Goal: Transaction & Acquisition: Purchase product/service

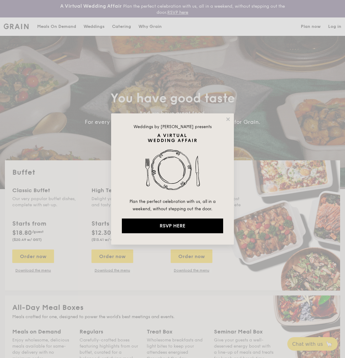
select select
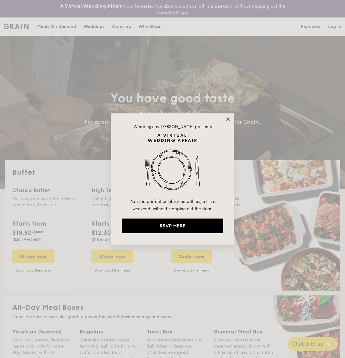
click at [227, 119] on icon at bounding box center [228, 120] width 6 height 6
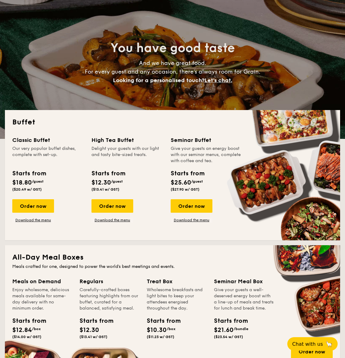
scroll to position [52, 0]
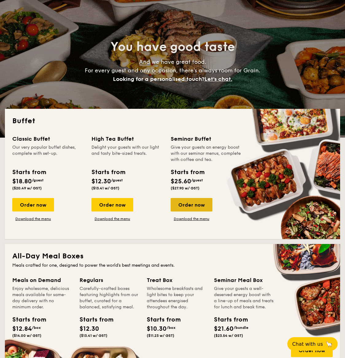
click at [180, 208] on div "Order now" at bounding box center [192, 204] width 42 height 13
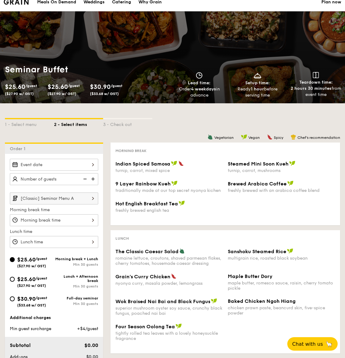
scroll to position [25, 0]
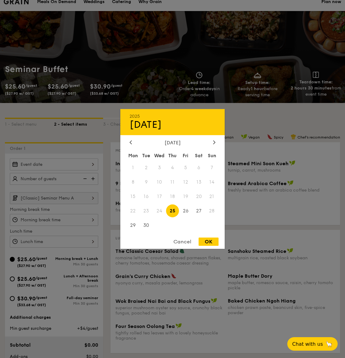
click at [89, 163] on div "2025 Sep 25 September 2025 Mon Tue Wed Thu Fri Sat Sun 1 2 3 4 5 6 7 8 9 10 11 …" at bounding box center [54, 165] width 88 height 12
click at [214, 140] on icon at bounding box center [214, 142] width 2 height 4
click at [146, 196] on span "14" at bounding box center [146, 196] width 13 height 13
click at [209, 241] on div "OK" at bounding box center [208, 242] width 20 height 8
type input "Oct 14, 2025"
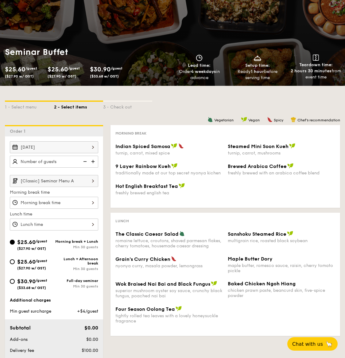
scroll to position [47, 0]
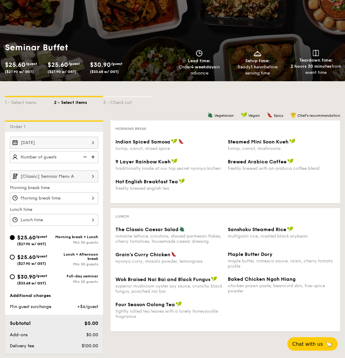
click at [45, 255] on span "/guest" at bounding box center [42, 256] width 12 height 4
click at [15, 255] on input "$25.60 /guest ($27.90 w/ GST) Lunch + Afternoon break Min 30 guests" at bounding box center [12, 257] width 5 height 5
radio input "true"
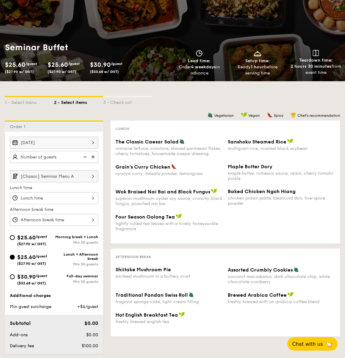
click at [94, 155] on img at bounding box center [93, 157] width 9 height 12
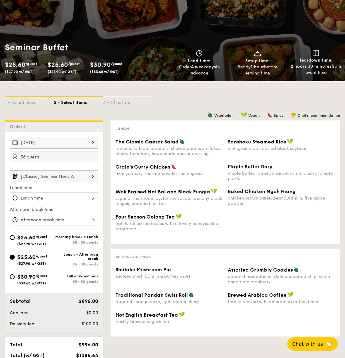
click at [94, 155] on img at bounding box center [93, 157] width 9 height 12
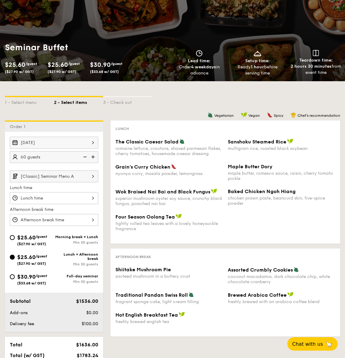
click at [94, 155] on img at bounding box center [93, 157] width 9 height 12
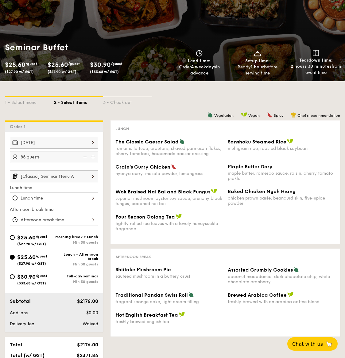
click at [94, 155] on img at bounding box center [93, 157] width 9 height 12
click at [93, 154] on img at bounding box center [93, 157] width 9 height 12
type input "100 guests"
click at [83, 198] on div at bounding box center [54, 198] width 88 height 12
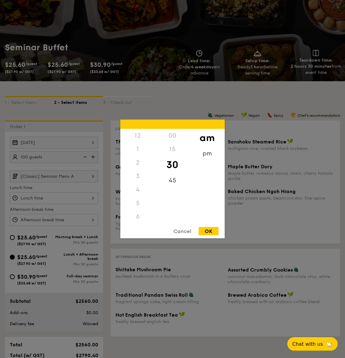
scroll to position [67, 0]
click at [135, 220] on div "11" at bounding box center [137, 223] width 35 height 18
click at [175, 168] on div "30" at bounding box center [172, 165] width 35 height 18
click at [207, 230] on div "OK" at bounding box center [208, 231] width 20 height 8
type input "11:30AM"
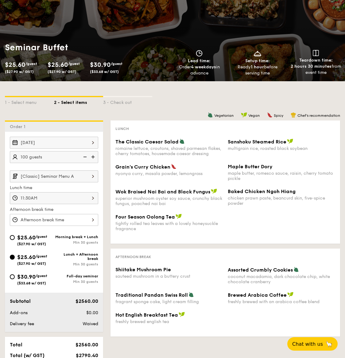
click at [82, 218] on div at bounding box center [54, 220] width 88 height 12
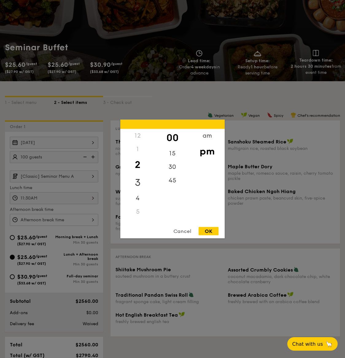
click at [138, 180] on div "3" at bounding box center [137, 183] width 35 height 18
click at [173, 156] on div "15" at bounding box center [172, 156] width 35 height 18
click at [203, 231] on div "OK" at bounding box center [208, 231] width 20 height 8
type input "3:15PM"
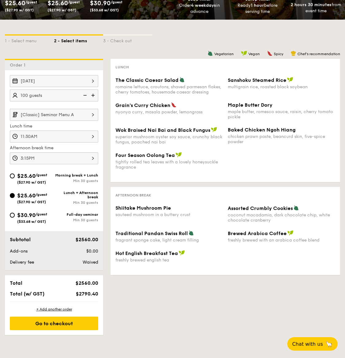
scroll to position [113, 0]
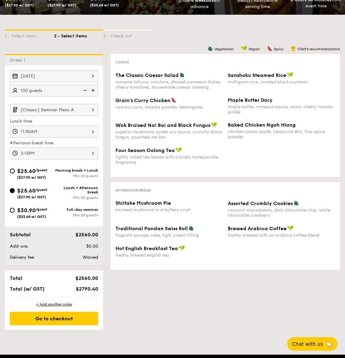
click at [135, 312] on div "1 - Select menu 2 - Select items 3 - Check out Order 1 Oct 14, 2025 100 guests …" at bounding box center [172, 173] width 345 height 316
click at [95, 316] on div "Go to checkout" at bounding box center [54, 318] width 88 height 13
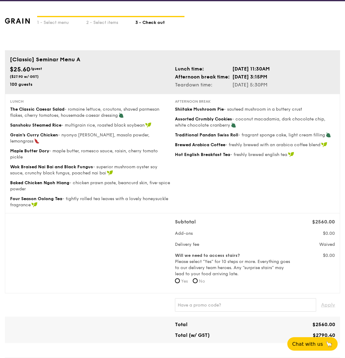
scroll to position [17, 0]
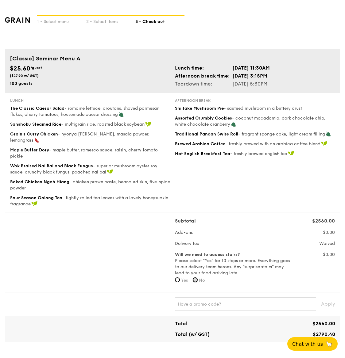
click at [197, 278] on input "No" at bounding box center [195, 280] width 5 height 5
radio input "true"
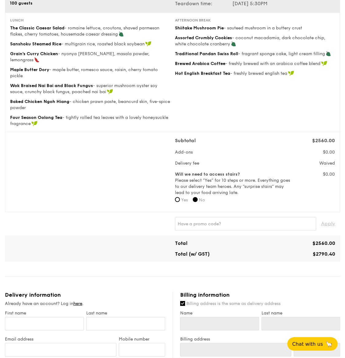
scroll to position [0, 0]
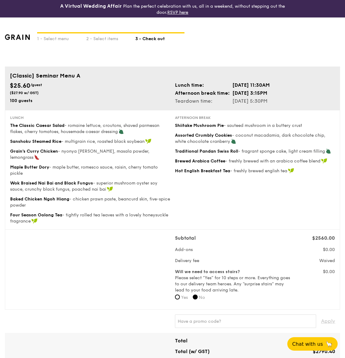
scroll to position [21, 0]
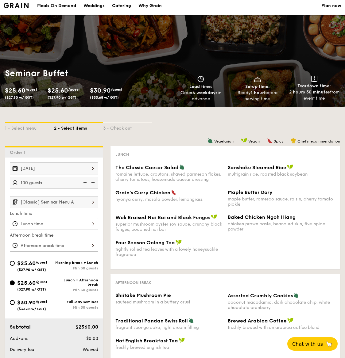
select select
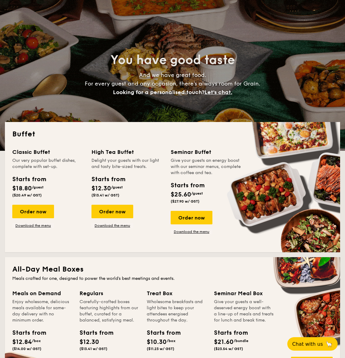
scroll to position [69, 0]
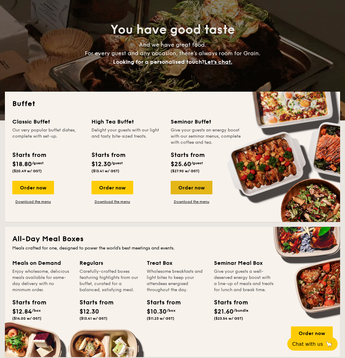
click at [193, 188] on div "Order now" at bounding box center [192, 187] width 42 height 13
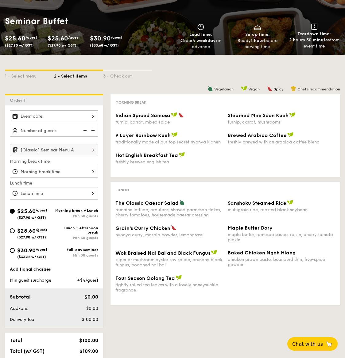
scroll to position [75, 0]
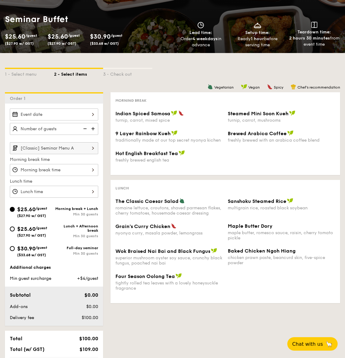
scroll to position [86, 0]
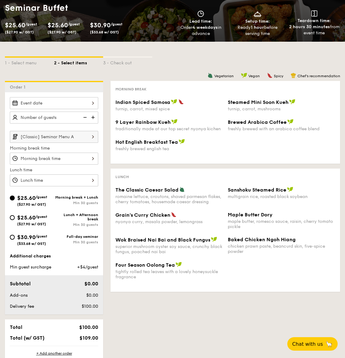
select select
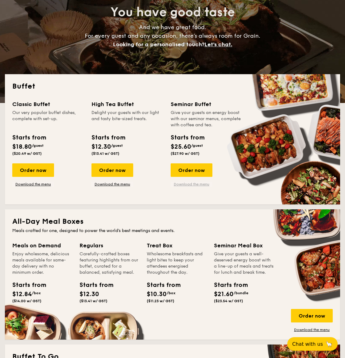
click at [198, 182] on link "Download the menu" at bounding box center [192, 184] width 42 height 5
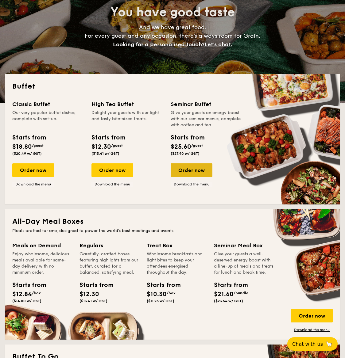
click at [188, 171] on div "Order now" at bounding box center [192, 169] width 42 height 13
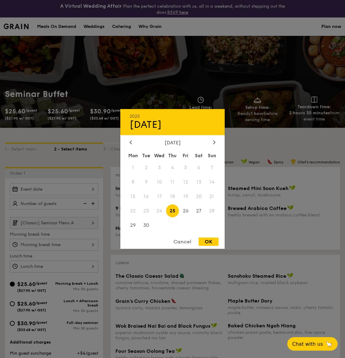
click at [90, 192] on div "2025 Sep 25 September 2025 Mon Tue Wed Thu Fri Sat Sun 1 2 3 4 5 6 7 8 9 10 11 …" at bounding box center [54, 189] width 88 height 12
click at [216, 140] on div at bounding box center [214, 143] width 6 height 6
click at [147, 199] on span "14" at bounding box center [146, 196] width 13 height 13
click at [208, 240] on div "OK" at bounding box center [208, 242] width 20 height 8
type input "Oct 14, 2025"
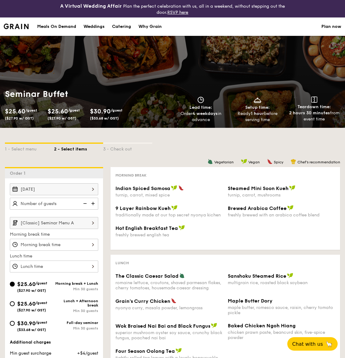
click at [94, 203] on img at bounding box center [93, 204] width 9 height 12
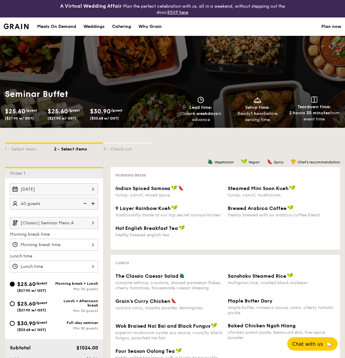
click at [94, 203] on img at bounding box center [93, 204] width 9 height 12
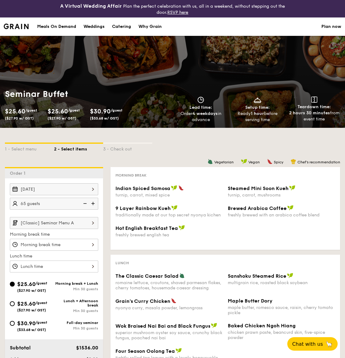
click at [94, 203] on img at bounding box center [93, 204] width 9 height 12
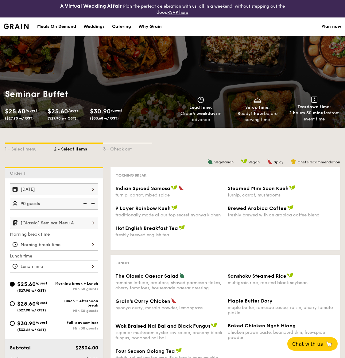
click at [94, 203] on img at bounding box center [93, 204] width 9 height 12
type input "100 guests"
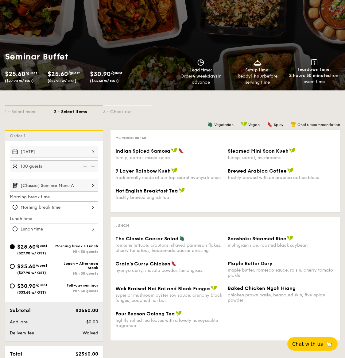
scroll to position [40, 0]
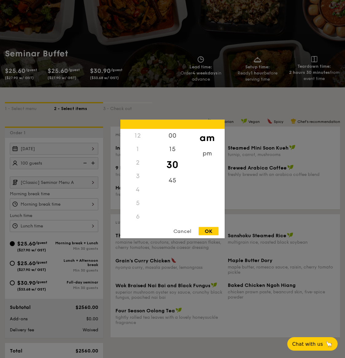
click at [80, 198] on div "12 1 2 3 4 5 6 7 8 9 10 11 00 15 30 45 am pm Cancel OK" at bounding box center [54, 204] width 88 height 12
click at [47, 255] on div at bounding box center [172, 179] width 345 height 358
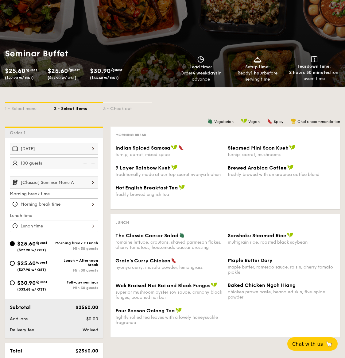
click at [20, 259] on div "$25.60 /guest ($27.90 w/ GST) Lunch + Afternoon break Min 30 guests" at bounding box center [54, 266] width 88 height 14
click at [13, 263] on input "$25.60 /guest ($27.90 w/ GST) Lunch + Afternoon break Min 30 guests" at bounding box center [12, 263] width 5 height 5
radio input "true"
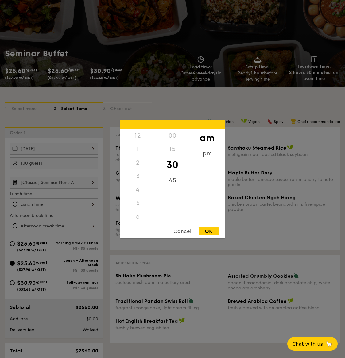
click at [77, 204] on div "12 1 2 3 4 5 6 7 8 9 10 11 00 15 30 45 am pm Cancel OK" at bounding box center [54, 204] width 88 height 12
click at [138, 217] on div "11" at bounding box center [137, 223] width 35 height 18
click at [175, 167] on div "30" at bounding box center [172, 165] width 35 height 18
click at [209, 230] on div "OK" at bounding box center [208, 231] width 20 height 8
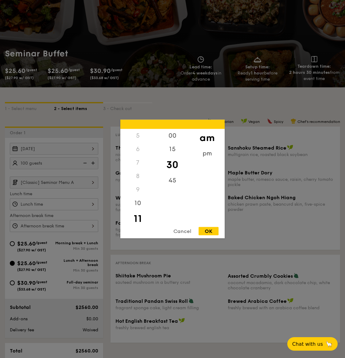
type input "11:30AM"
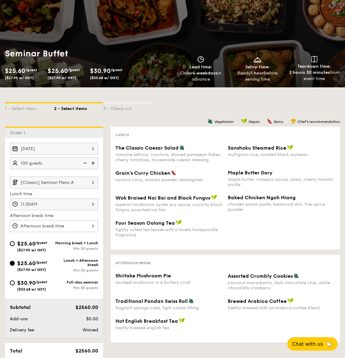
click at [76, 223] on div at bounding box center [54, 226] width 88 height 12
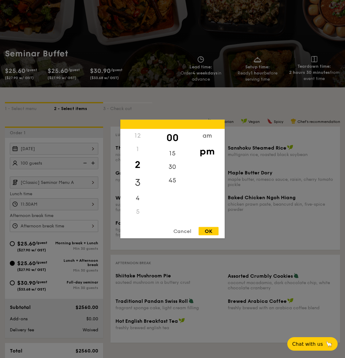
click at [140, 186] on div "3" at bounding box center [137, 183] width 35 height 18
click at [173, 151] on div "15" at bounding box center [172, 156] width 35 height 18
click at [203, 230] on div "OK" at bounding box center [208, 231] width 20 height 8
type input "3:15PM"
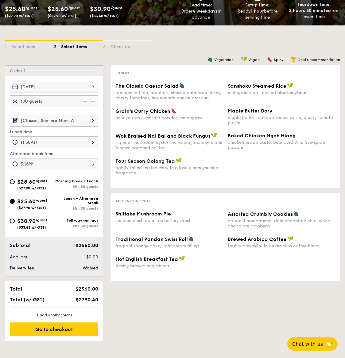
scroll to position [114, 0]
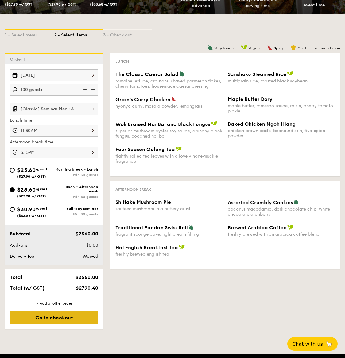
click at [64, 320] on div "Go to checkout" at bounding box center [54, 317] width 88 height 13
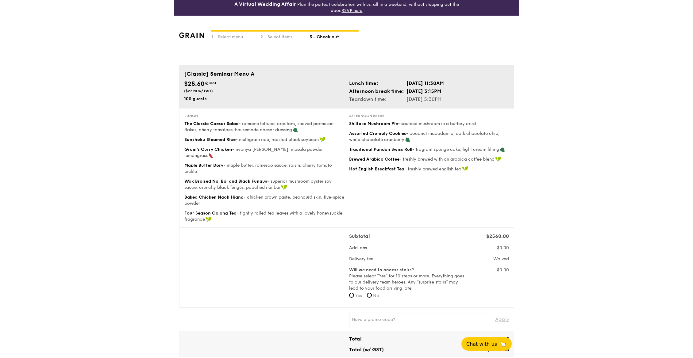
scroll to position [2, 0]
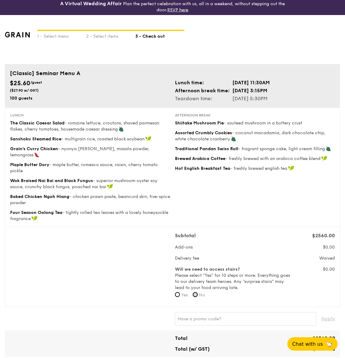
click at [197, 292] on input "No" at bounding box center [195, 294] width 5 height 5
radio input "true"
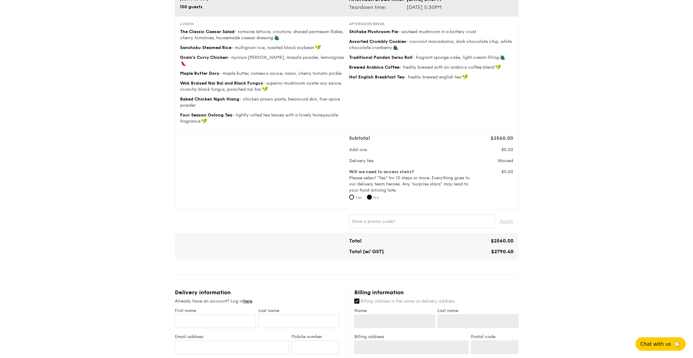
scroll to position [0, 0]
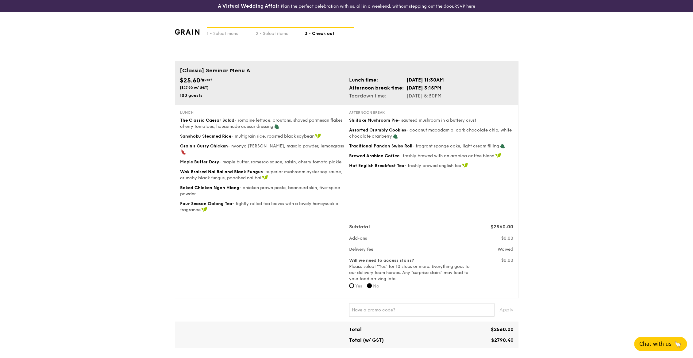
click at [344, 346] on span "🦙" at bounding box center [678, 343] width 8 height 7
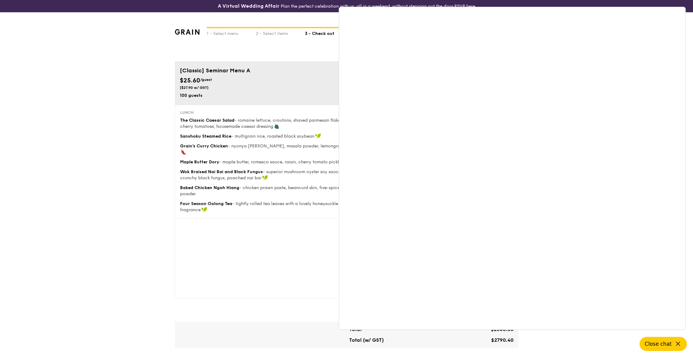
click at [141, 246] on div "1 - Select menu 2 - Select items 3 - Check out [Classic] Seminar Menu A $25.60 …" at bounding box center [346, 357] width 693 height 691
click at [344, 343] on span "Close chat" at bounding box center [657, 344] width 27 height 6
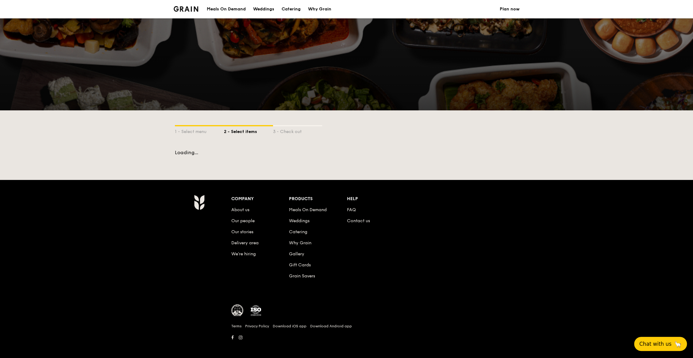
scroll to position [16, 0]
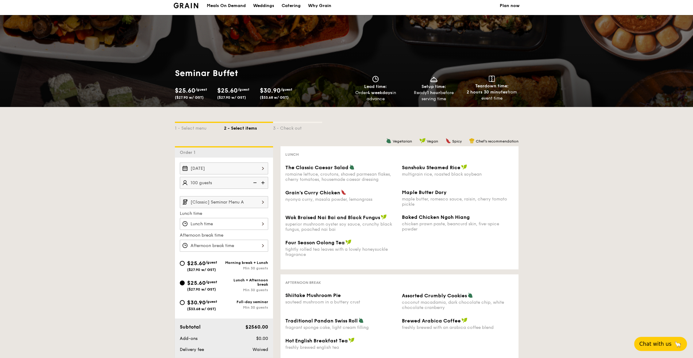
click at [191, 1] on li at bounding box center [189, 6] width 30 height 18
click at [191, 4] on img at bounding box center [186, 6] width 25 height 6
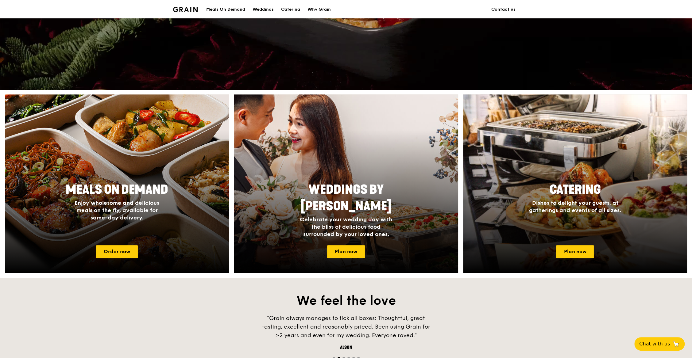
scroll to position [168, 0]
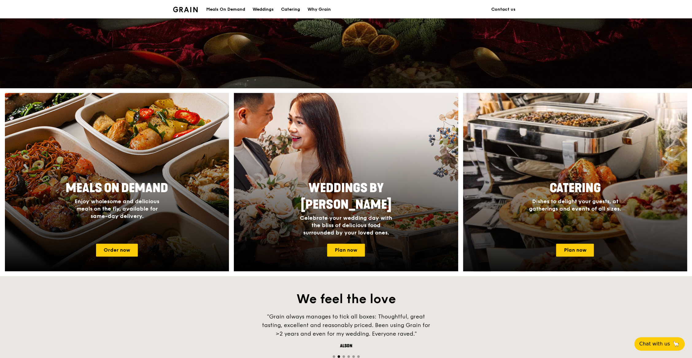
click at [610, 267] on div at bounding box center [574, 182] width 246 height 196
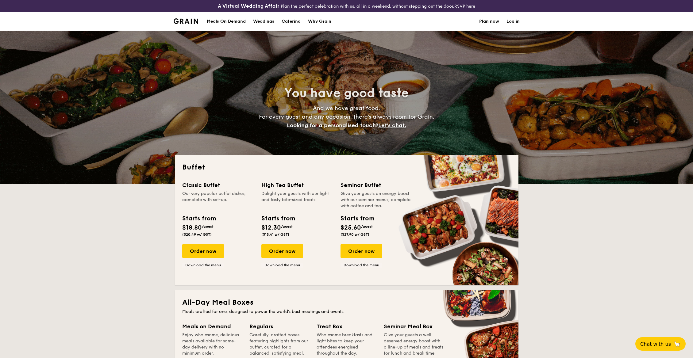
select select
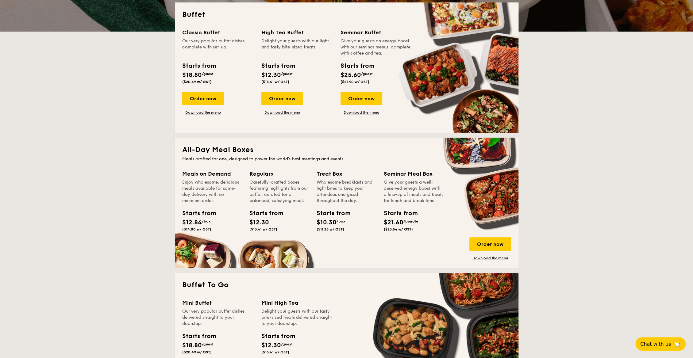
scroll to position [131, 0]
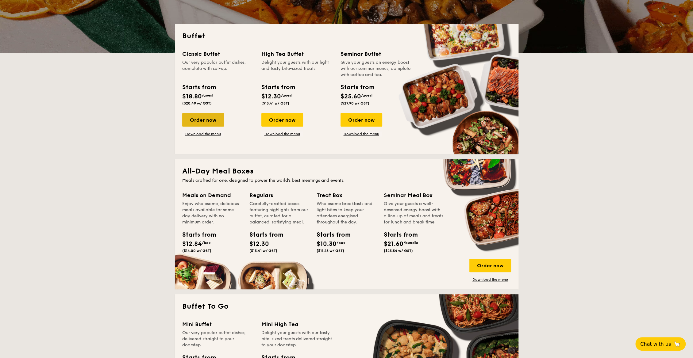
click at [209, 120] on div "Order now" at bounding box center [203, 119] width 42 height 13
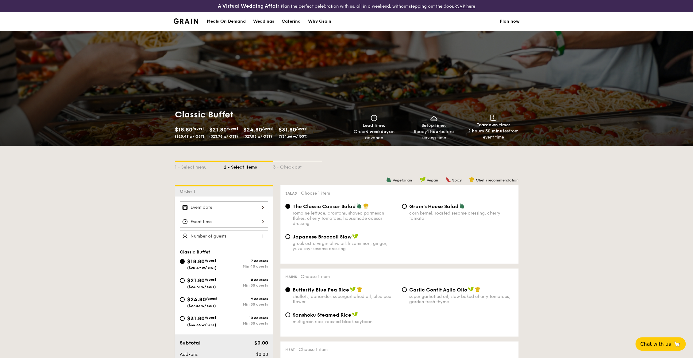
scroll to position [60, 0]
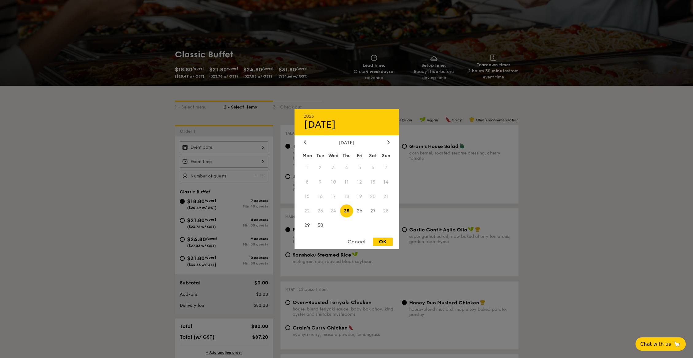
click at [244, 144] on div "2025 Sep 25 September 2025 Mon Tue Wed Thu Fri Sat Sun 1 2 3 4 5 6 7 8 9 10 11 …" at bounding box center [224, 147] width 88 height 12
click at [389, 144] on div at bounding box center [389, 143] width 6 height 6
click at [319, 198] on span "14" at bounding box center [319, 196] width 13 height 13
click at [378, 242] on div "OK" at bounding box center [383, 242] width 20 height 8
type input "Oct 14, 2025"
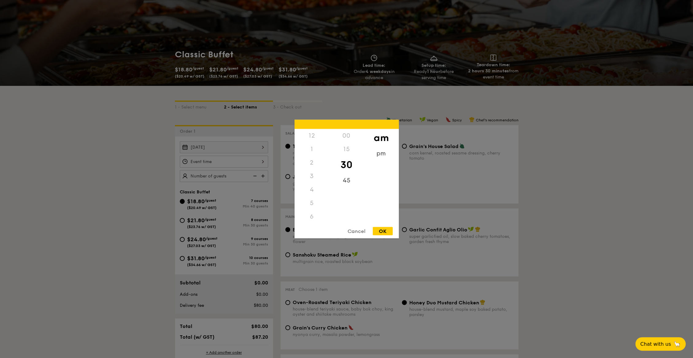
click at [262, 162] on div "12 1 2 3 4 5 6 7 8 9 10 11 00 15 30 45 am pm Cancel OK" at bounding box center [224, 162] width 88 height 12
click at [379, 156] on div "pm" at bounding box center [381, 156] width 35 height 18
click at [314, 150] on div "6" at bounding box center [311, 152] width 35 height 18
click at [345, 136] on div "00" at bounding box center [346, 138] width 35 height 18
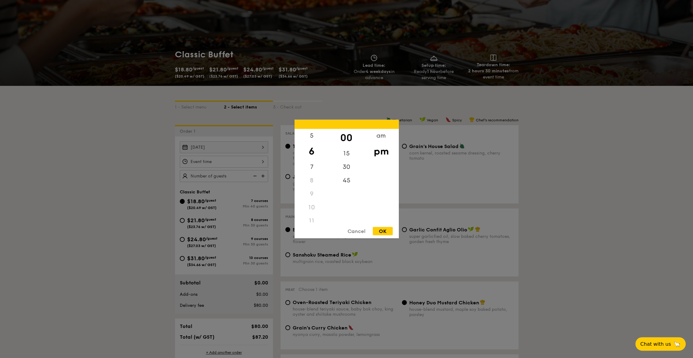
click at [387, 229] on div "OK" at bounding box center [383, 231] width 20 height 8
type input "6:00PM"
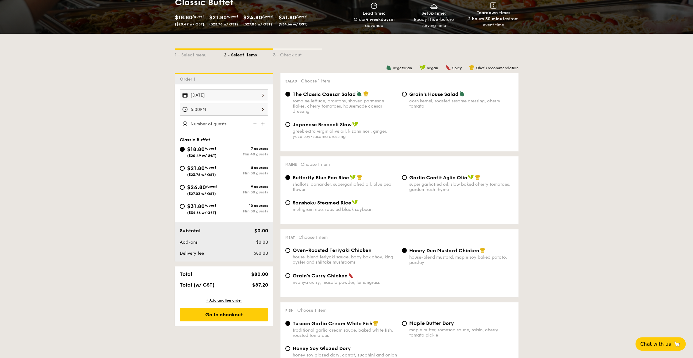
scroll to position [113, 0]
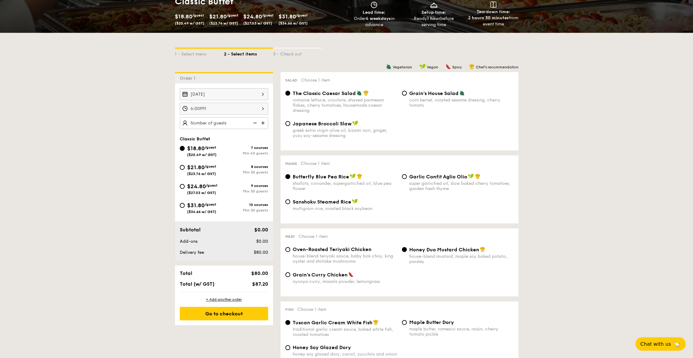
click at [263, 119] on img at bounding box center [263, 123] width 9 height 12
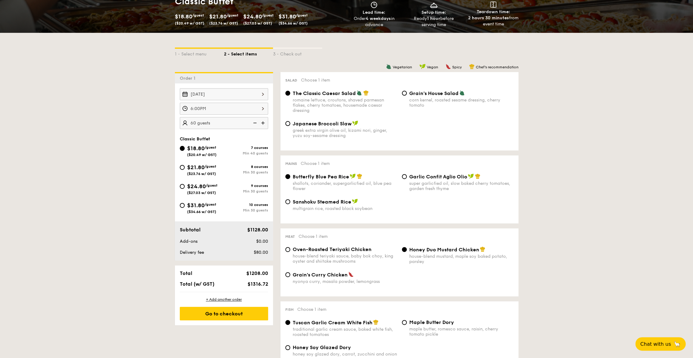
click at [263, 119] on img at bounding box center [263, 123] width 9 height 12
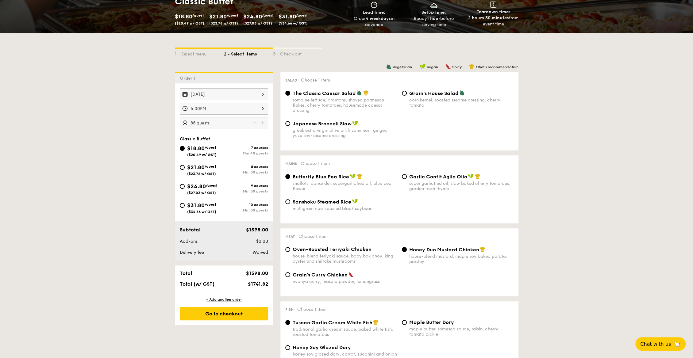
click at [263, 119] on img at bounding box center [263, 123] width 9 height 12
type input "90 guests"
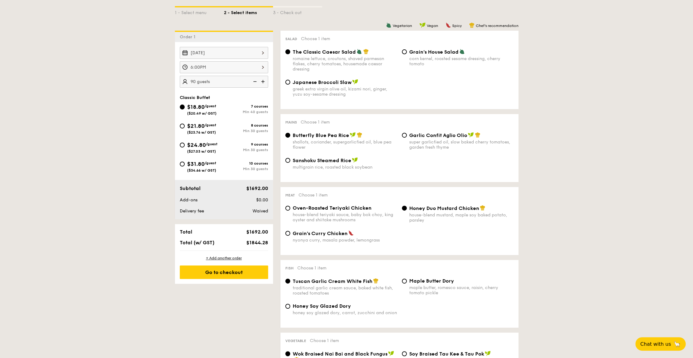
scroll to position [155, 0]
click at [194, 127] on span "$21.80" at bounding box center [195, 125] width 17 height 7
click at [185, 127] on input "$21.80 /guest ($23.76 w/ GST) 8 courses Min 30 guests" at bounding box center [182, 125] width 5 height 5
radio input "true"
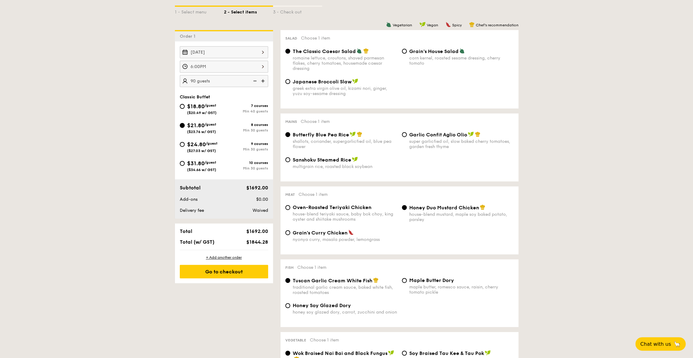
radio input "true"
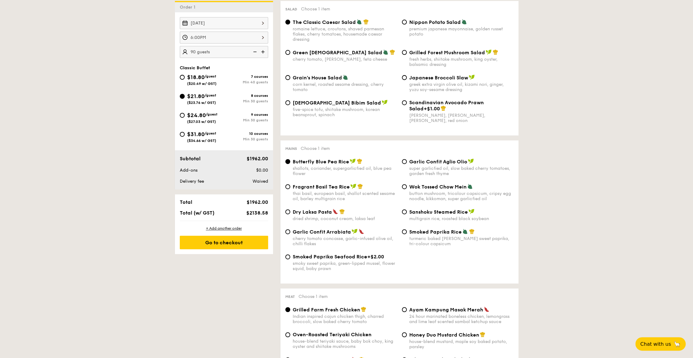
scroll to position [186, 0]
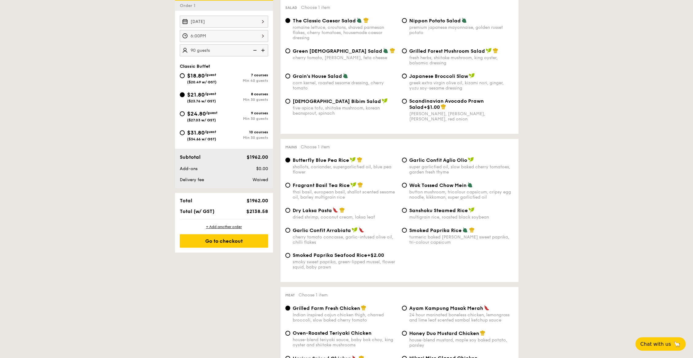
click at [292, 212] on div "Dry Laksa Pasta dried shrimp, coconut cream, laksa leaf" at bounding box center [341, 213] width 117 height 13
click at [289, 212] on input "Dry Laksa Pasta dried shrimp, coconut cream, laksa leaf" at bounding box center [287, 210] width 5 height 5
radio input "true"
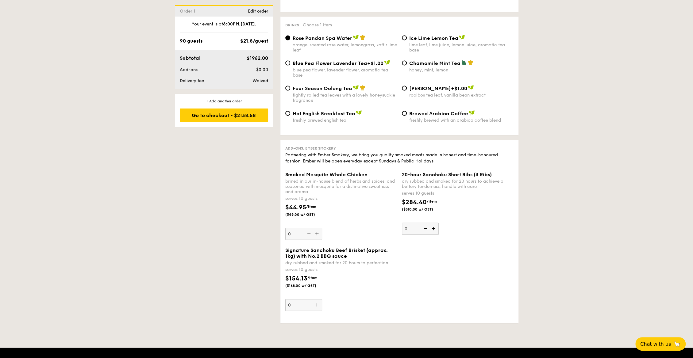
scroll to position [1195, 0]
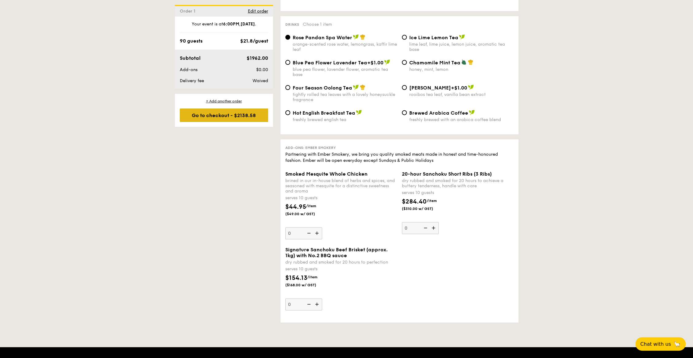
click at [230, 121] on div "Go to checkout - $2138.58" at bounding box center [224, 115] width 88 height 13
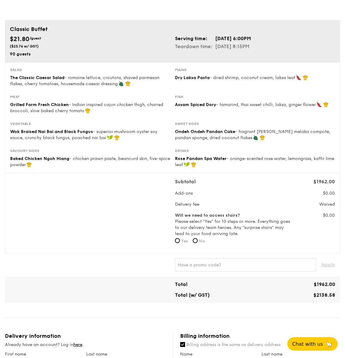
scroll to position [52, 0]
